Goal: Submit feedback/report problem

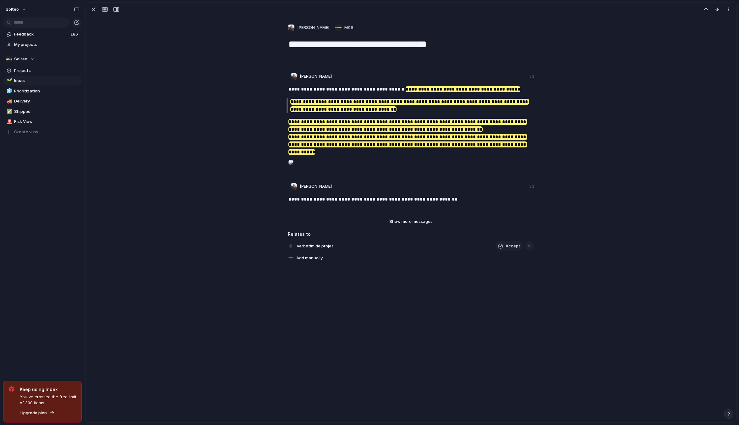
click at [402, 218] on span "Show more messages" at bounding box center [410, 221] width 43 height 6
